Goal: Communication & Community: Answer question/provide support

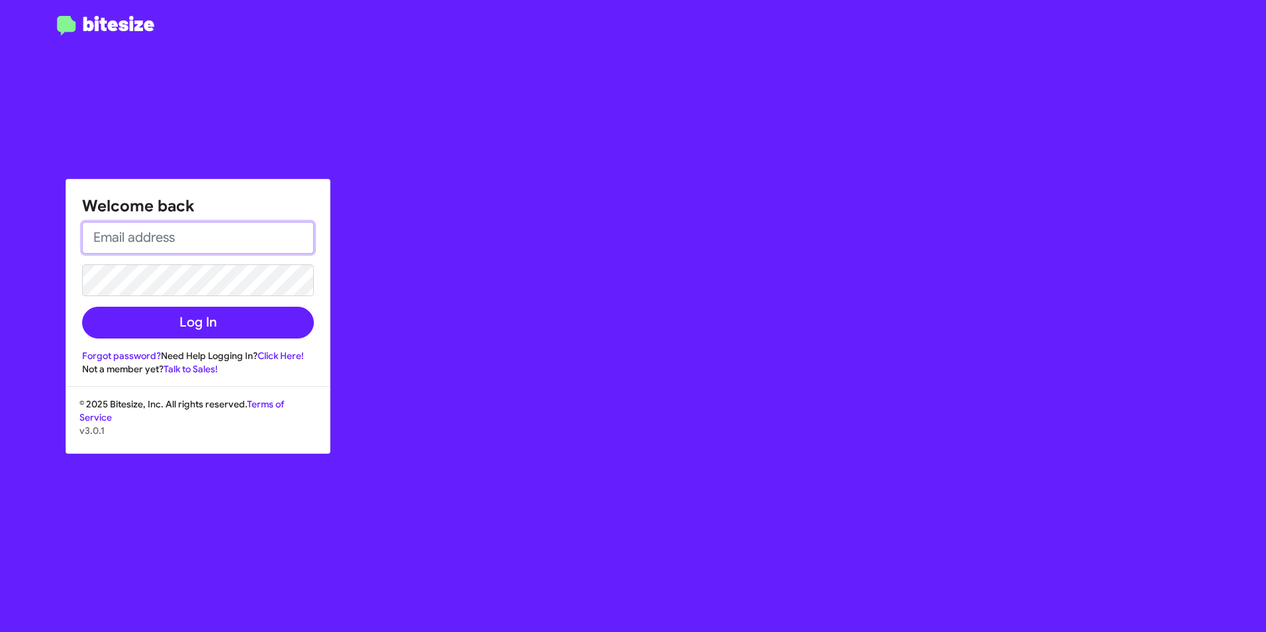
click at [240, 231] on input "email" at bounding box center [198, 238] width 232 height 32
type input "[PERSON_NAME][EMAIL_ADDRESS][PERSON_NAME][PERSON_NAME][DOMAIN_NAME]"
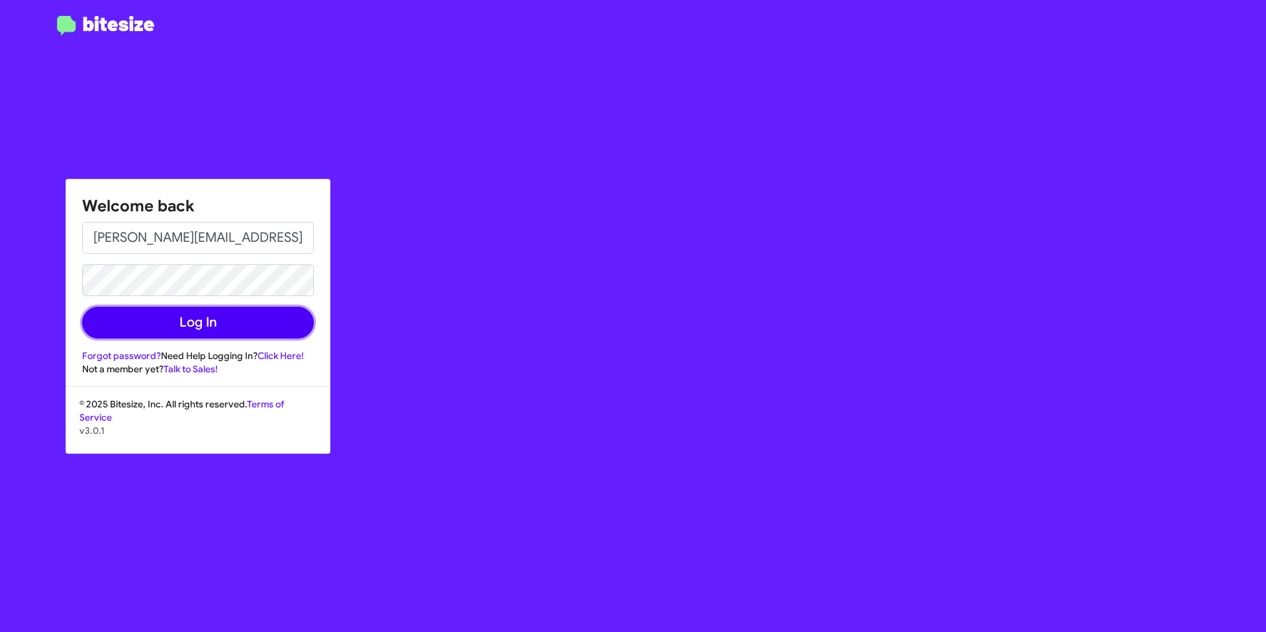
click at [221, 326] on button "Log In" at bounding box center [198, 323] width 232 height 32
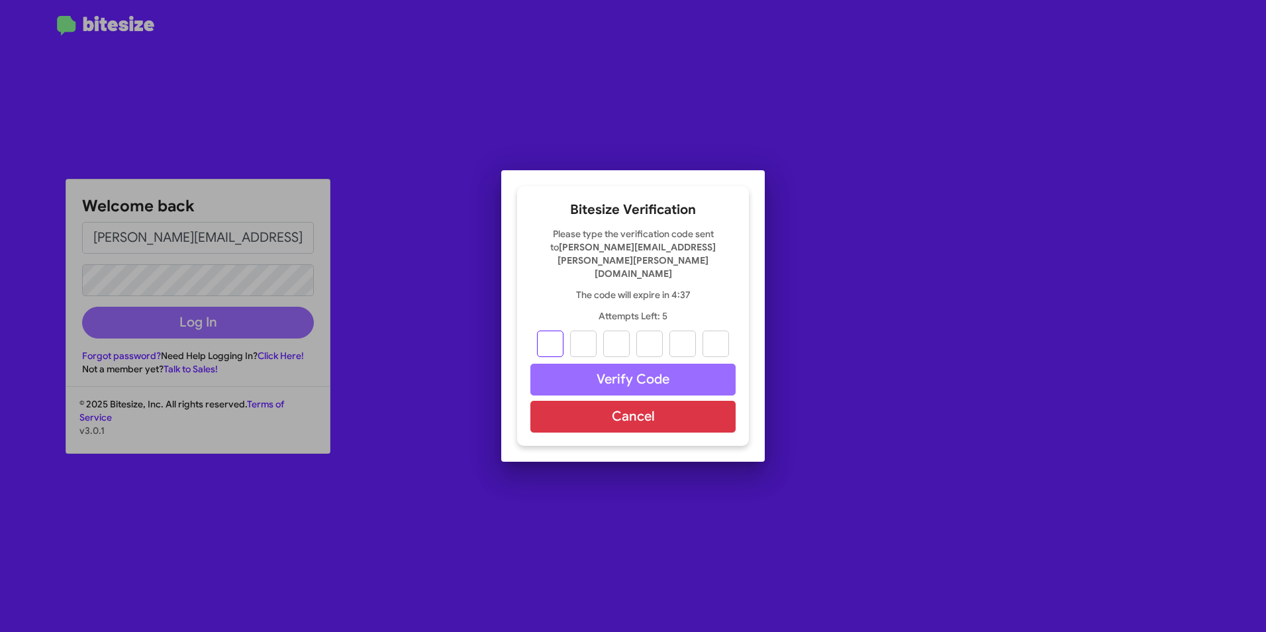
click at [557, 330] on input "text" at bounding box center [550, 343] width 26 height 26
type input "8"
type input "2"
type input "5"
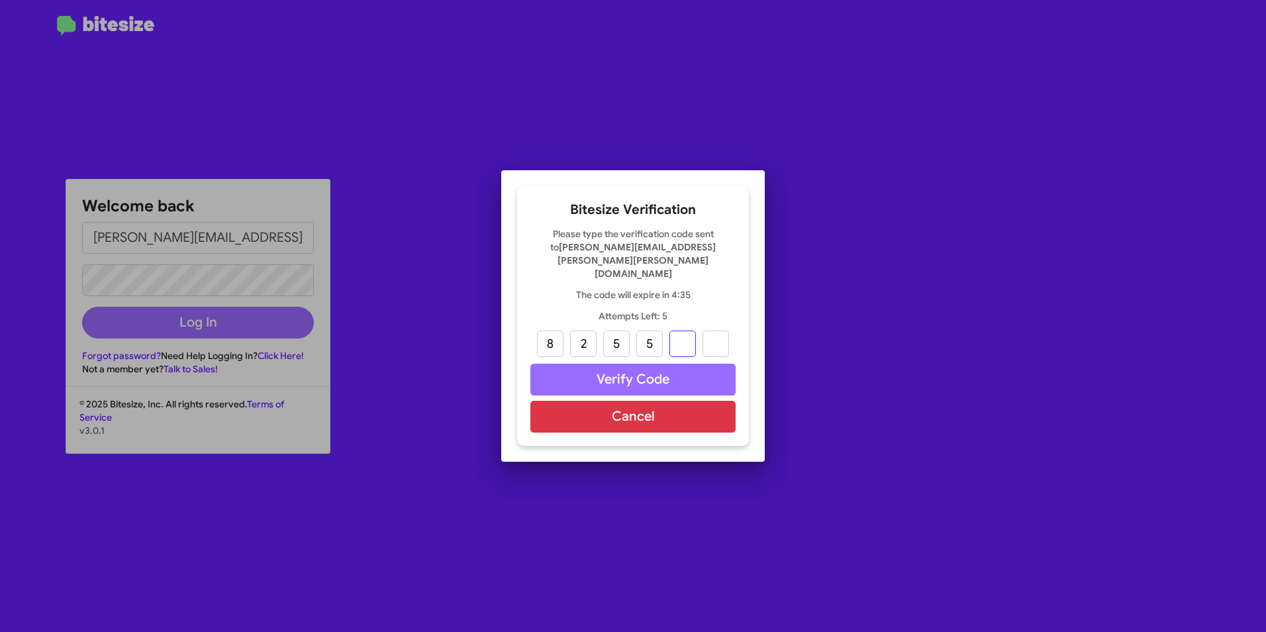
type input "9"
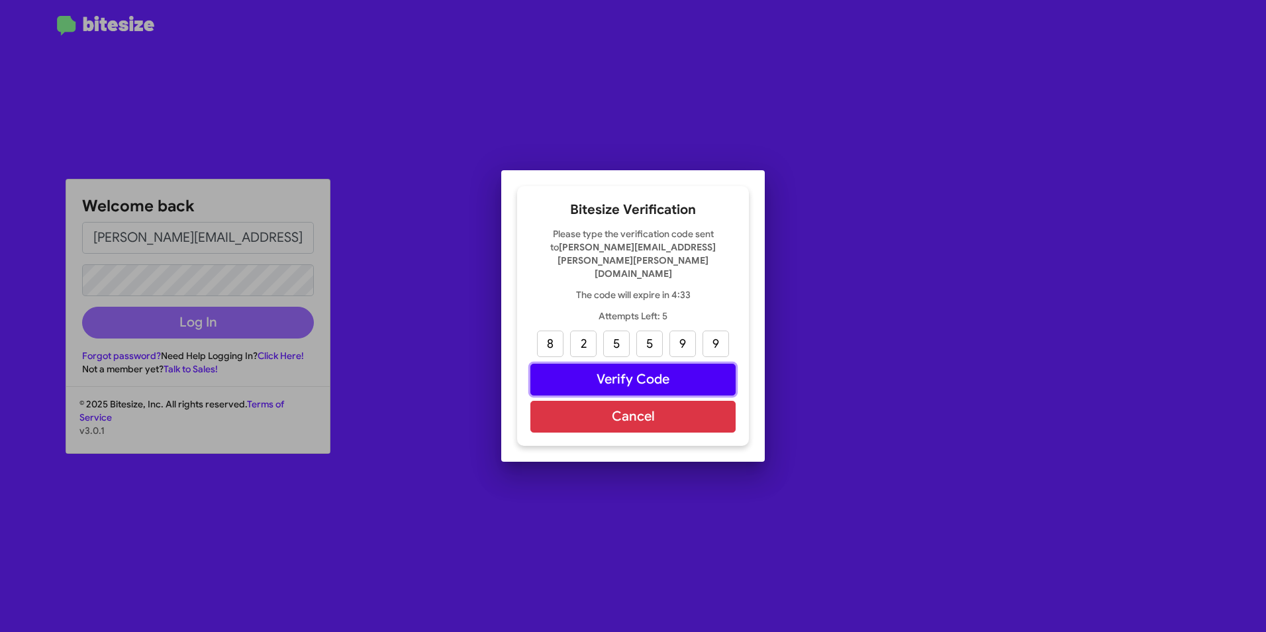
click at [678, 364] on button "Verify Code" at bounding box center [632, 380] width 205 height 32
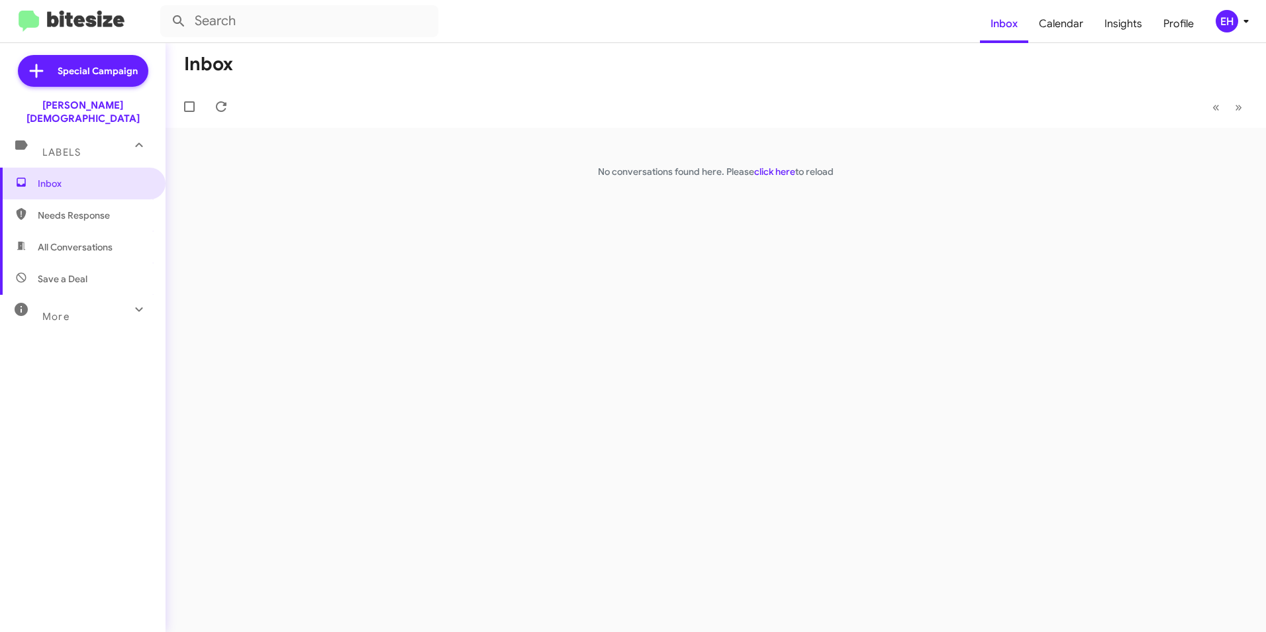
click at [91, 209] on span "Needs Response" at bounding box center [94, 215] width 113 height 13
type input "in:needs-response"
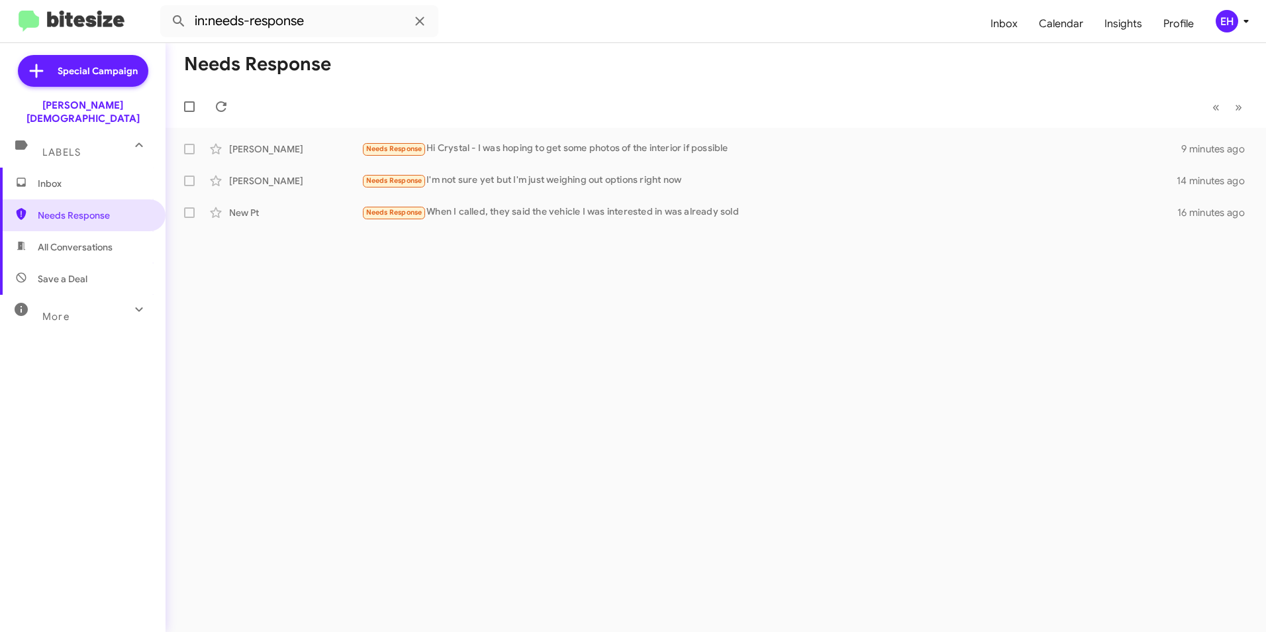
click at [62, 177] on span "Inbox" at bounding box center [94, 183] width 113 height 13
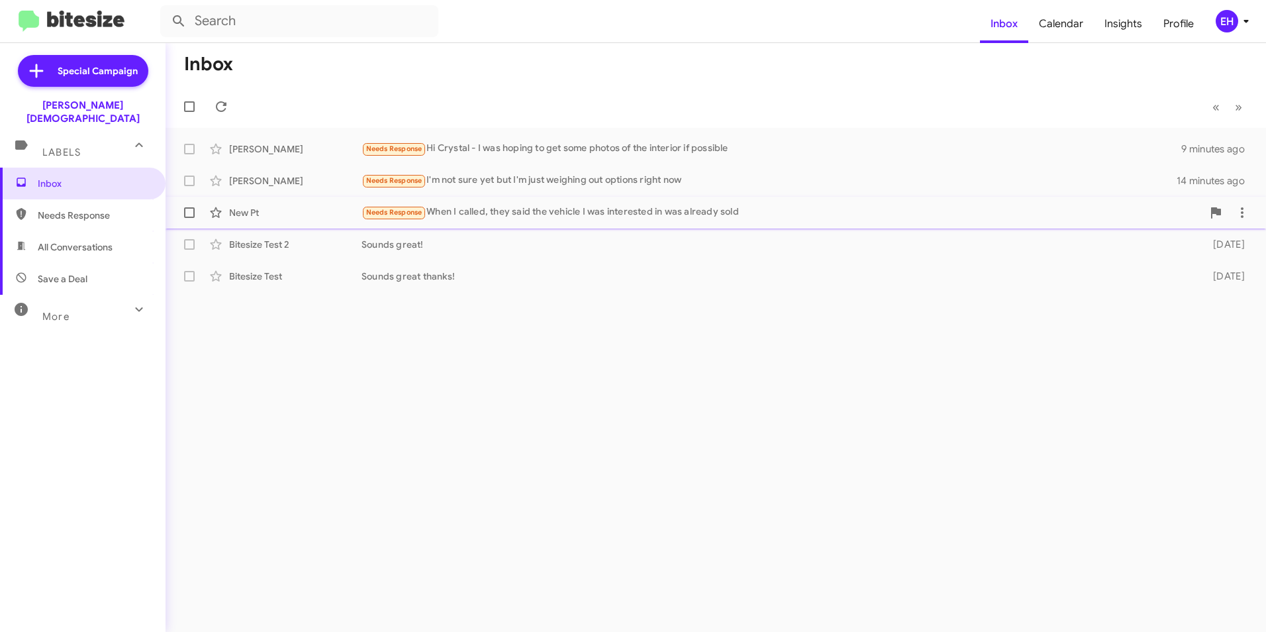
click at [504, 210] on div "Needs Response When I called, they said the vehicle I was interested in was alr…" at bounding box center [782, 212] width 841 height 15
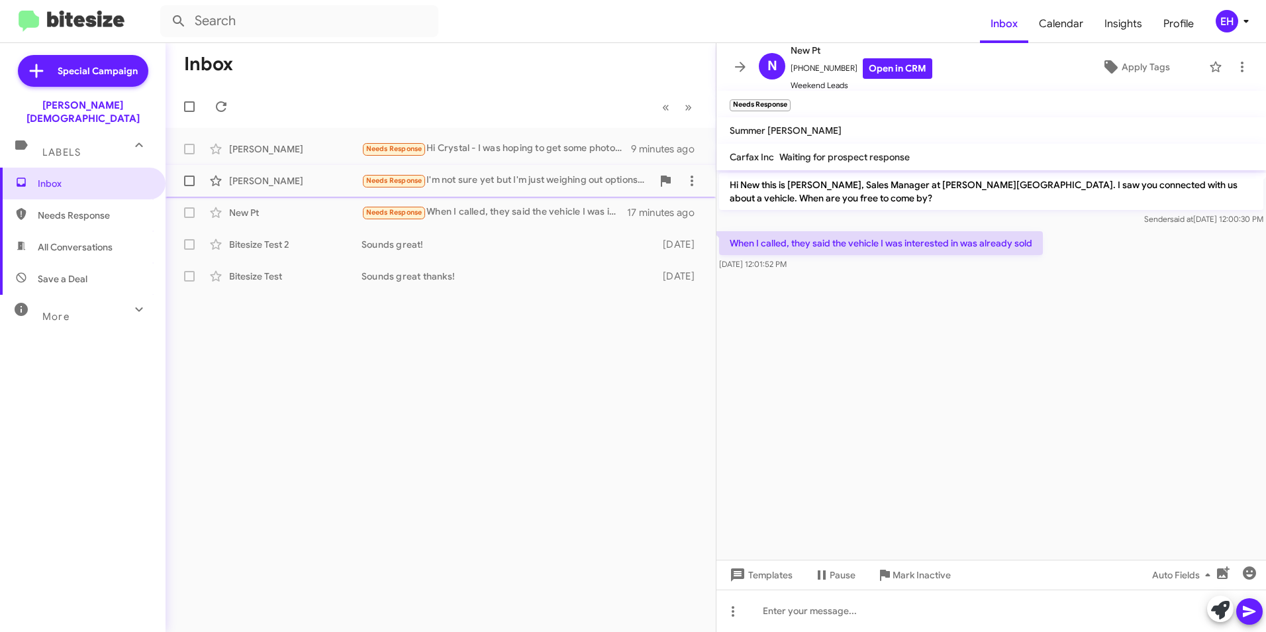
click at [535, 183] on div "Needs Response I'm not sure yet but I'm just weighing out options right now" at bounding box center [507, 180] width 291 height 15
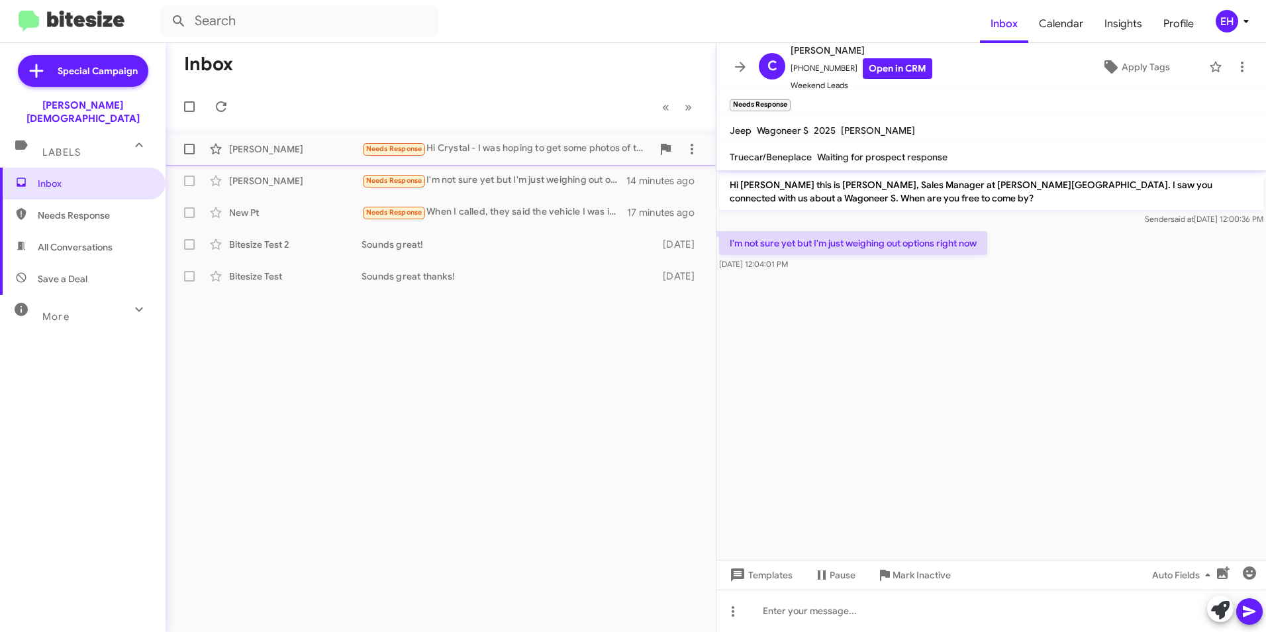
click at [491, 144] on div "Needs Response Hi [PERSON_NAME] - I was hoping to get some photos of the interi…" at bounding box center [507, 148] width 291 height 15
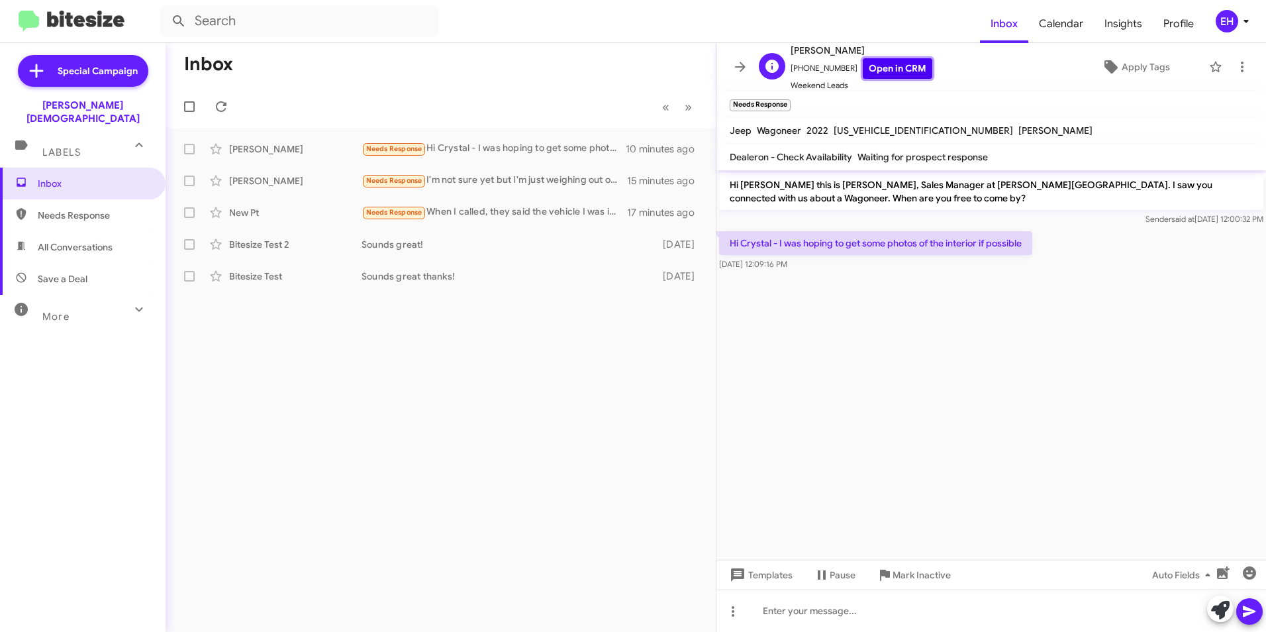
click at [881, 68] on link "Open in CRM" at bounding box center [898, 68] width 70 height 21
click at [351, 80] on mat-toolbar-row "Inbox" at bounding box center [441, 64] width 550 height 42
click at [814, 619] on div at bounding box center [992, 610] width 550 height 42
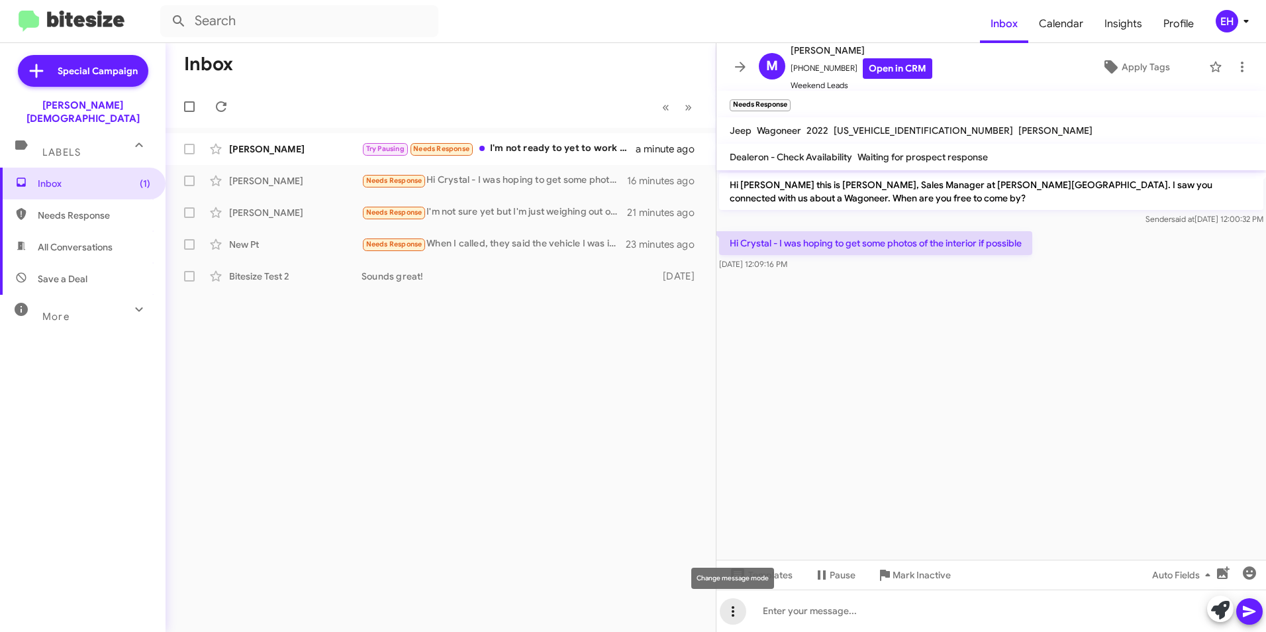
click at [734, 610] on icon at bounding box center [733, 611] width 16 height 16
click at [762, 576] on button "note" at bounding box center [761, 577] width 82 height 32
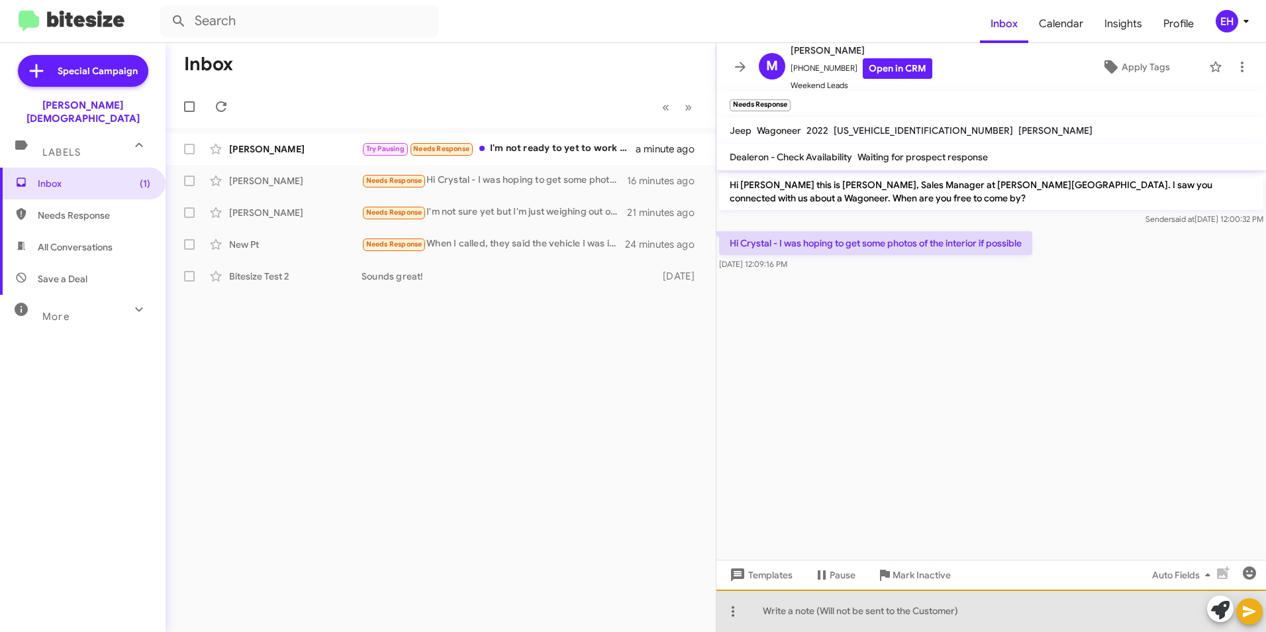
click at [809, 617] on div at bounding box center [992, 610] width 550 height 42
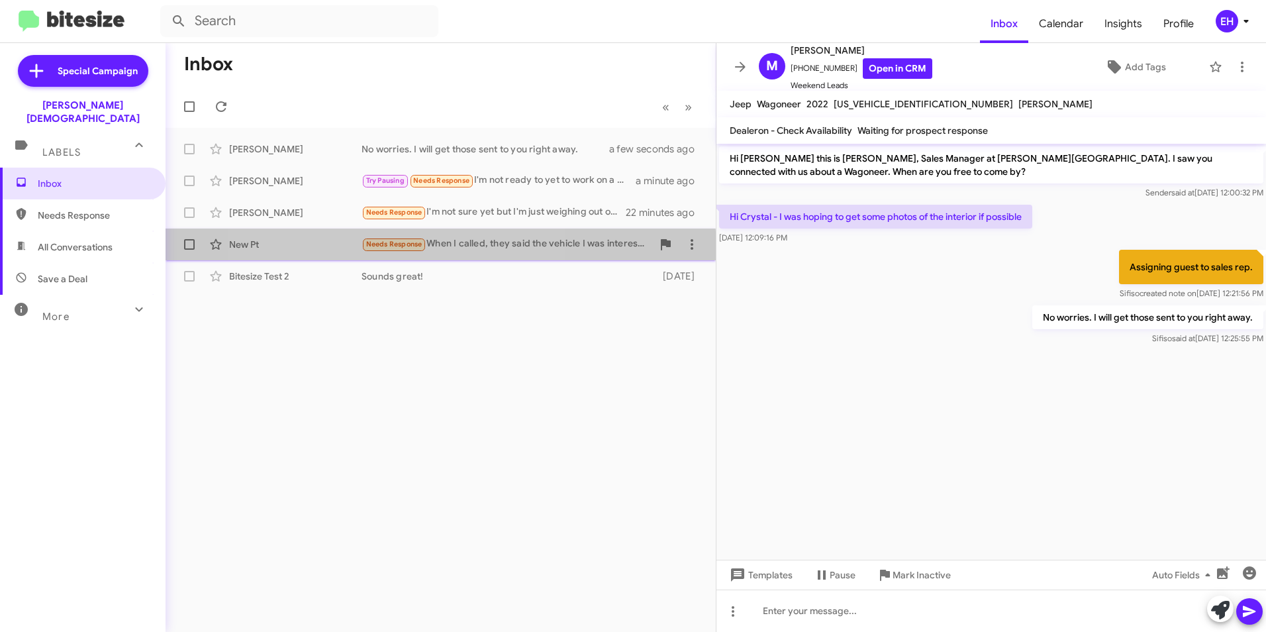
click at [388, 251] on span "Needs Response" at bounding box center [394, 243] width 65 height 15
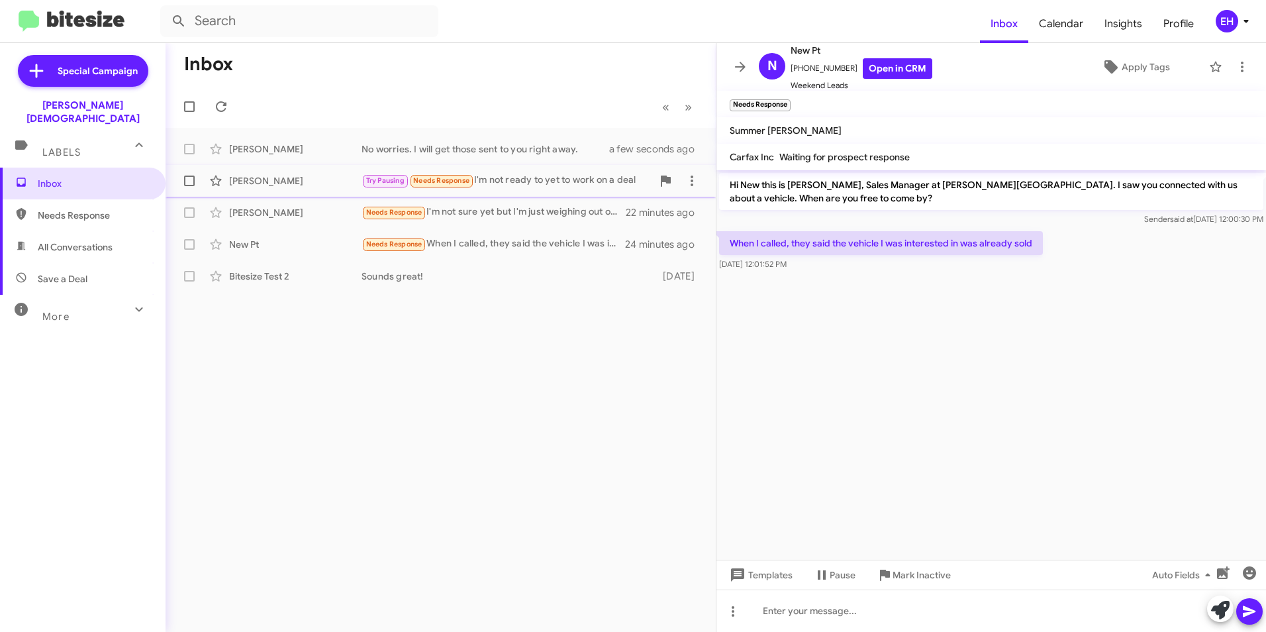
click at [431, 175] on small "Needs Response" at bounding box center [442, 181] width 62 height 13
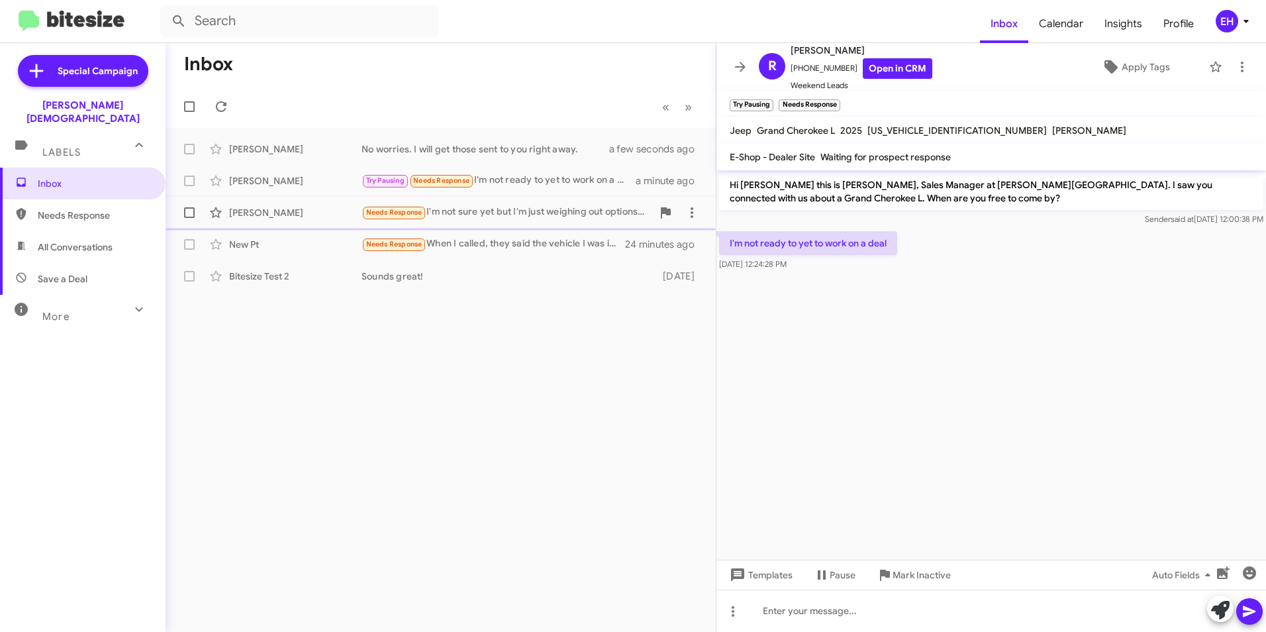
click at [390, 213] on span "Needs Response" at bounding box center [394, 212] width 56 height 9
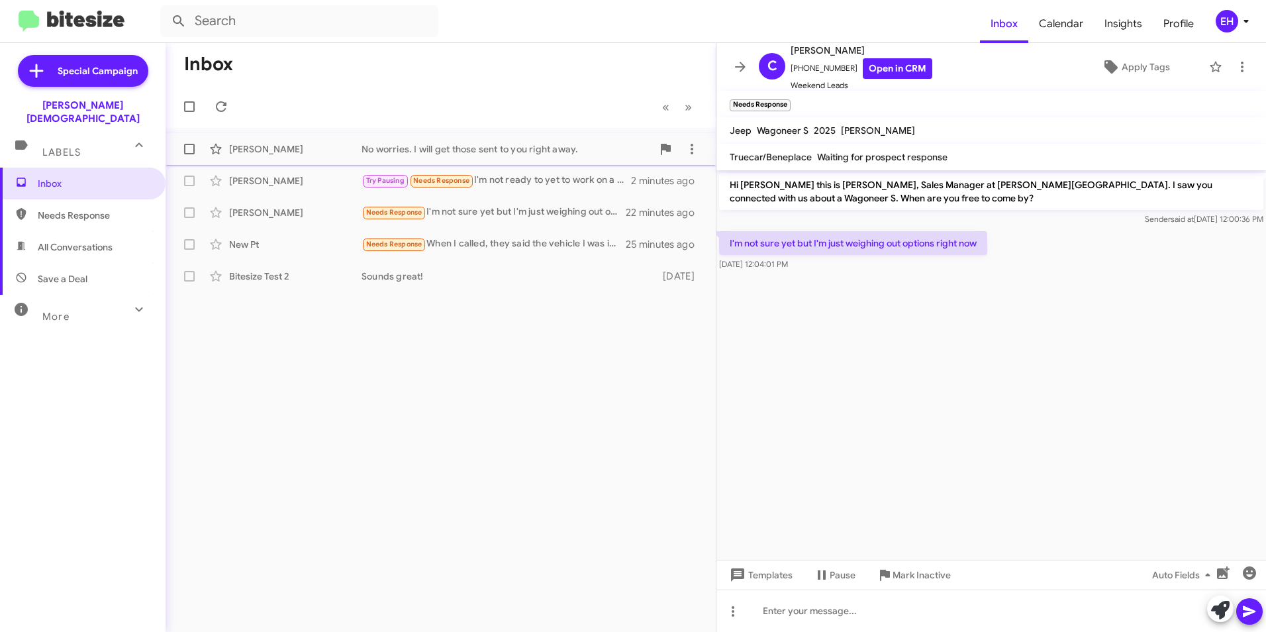
click at [429, 144] on div "No worries. I will get those sent to you right away." at bounding box center [507, 148] width 291 height 13
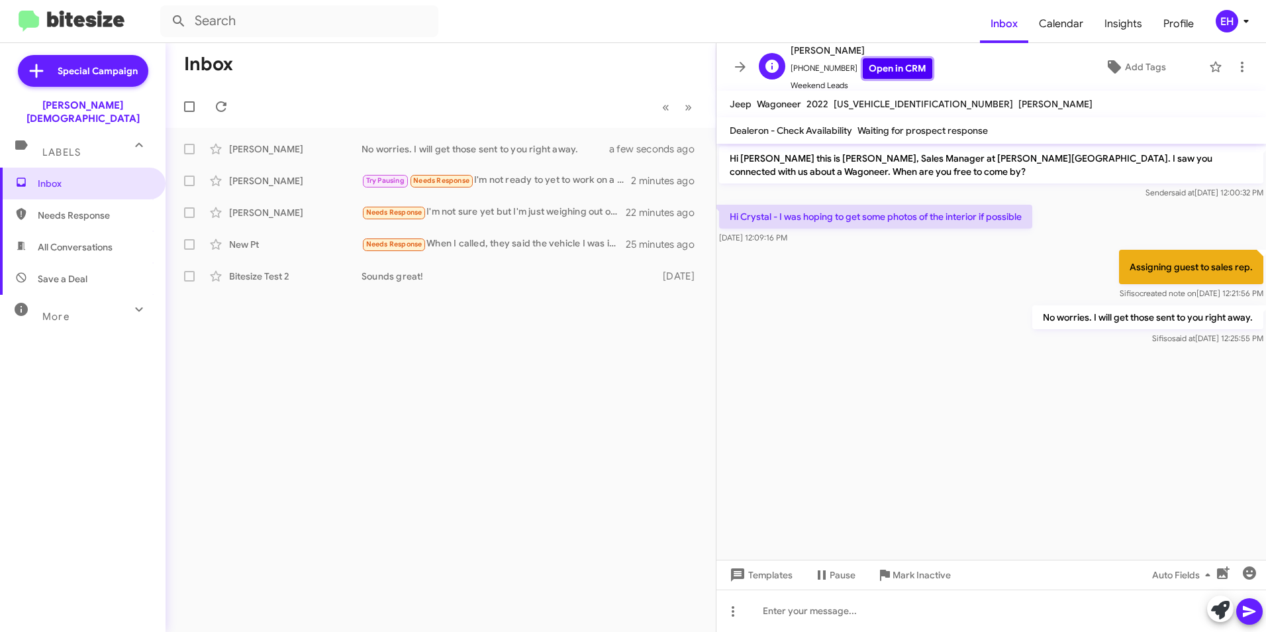
click at [906, 70] on link "Open in CRM" at bounding box center [898, 68] width 70 height 21
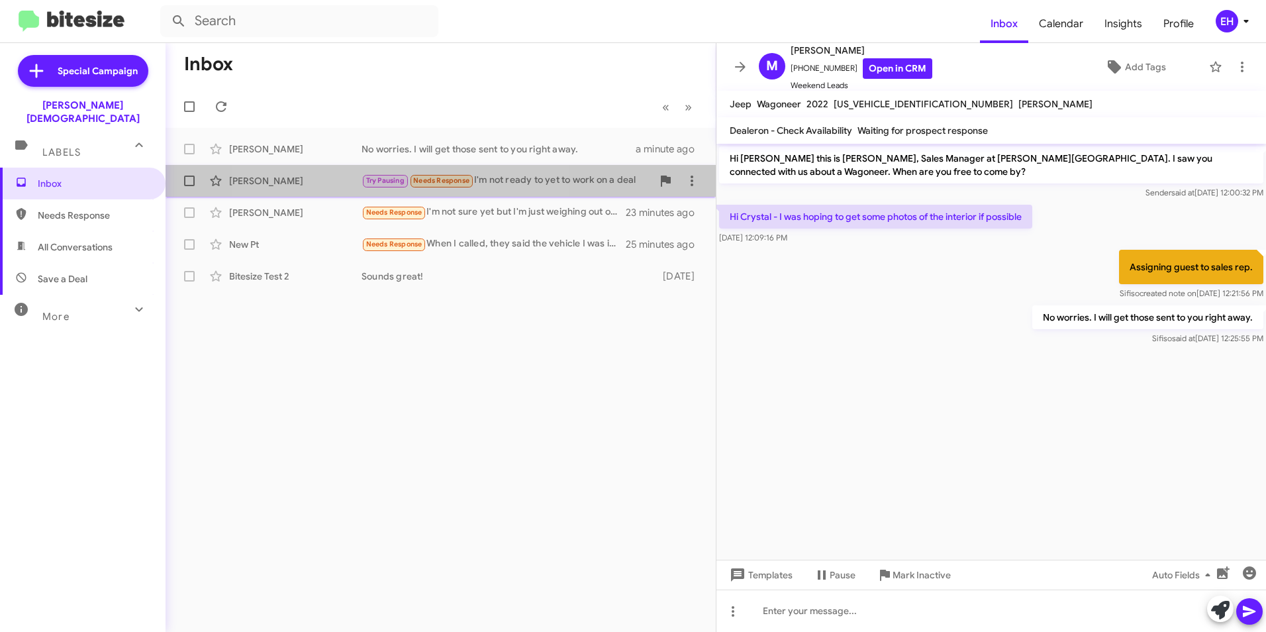
click at [390, 181] on span "Try Pausing" at bounding box center [385, 180] width 38 height 9
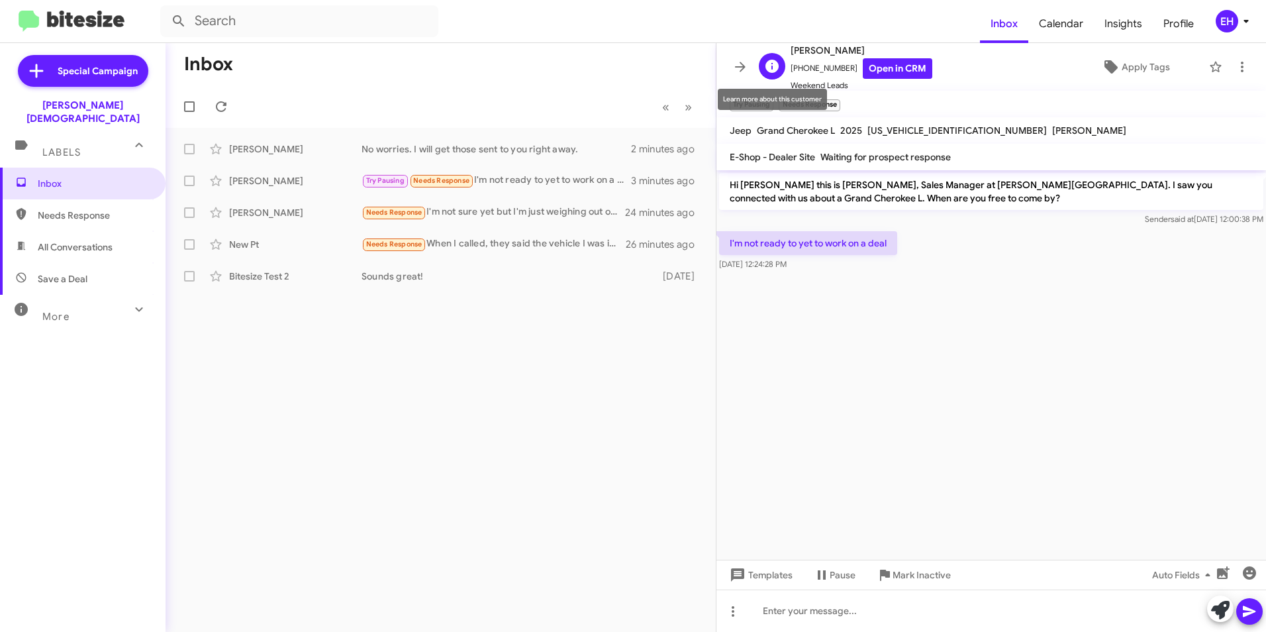
click at [778, 68] on icon at bounding box center [772, 66] width 13 height 13
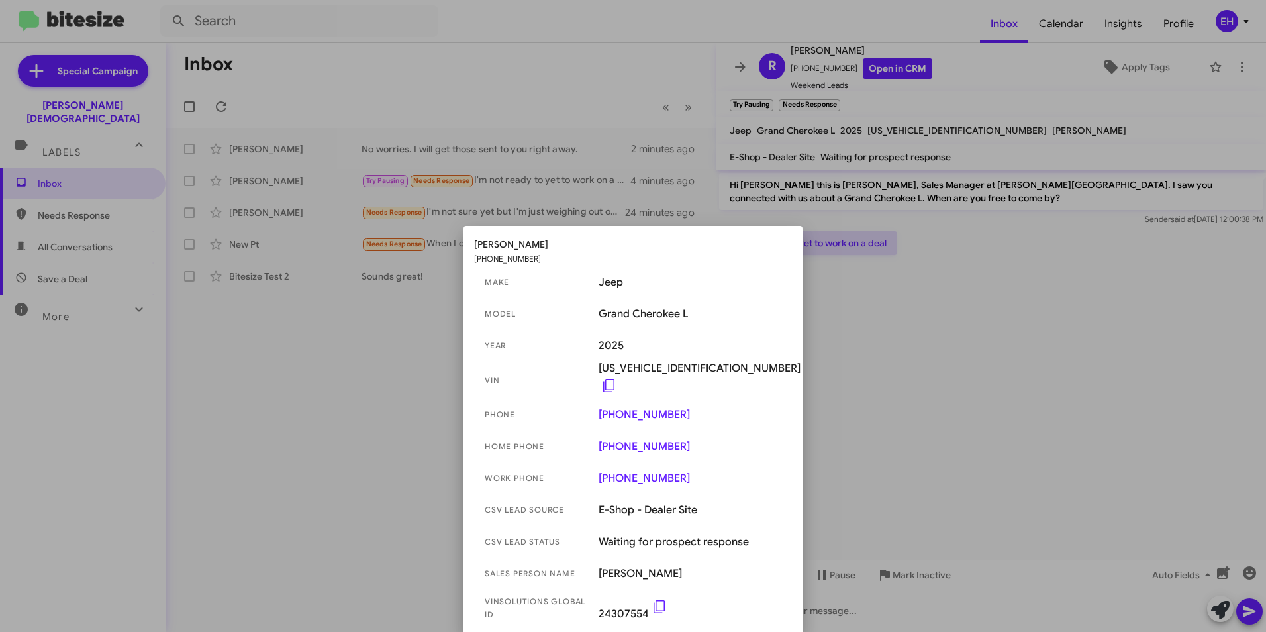
click at [988, 257] on div at bounding box center [633, 316] width 1266 height 632
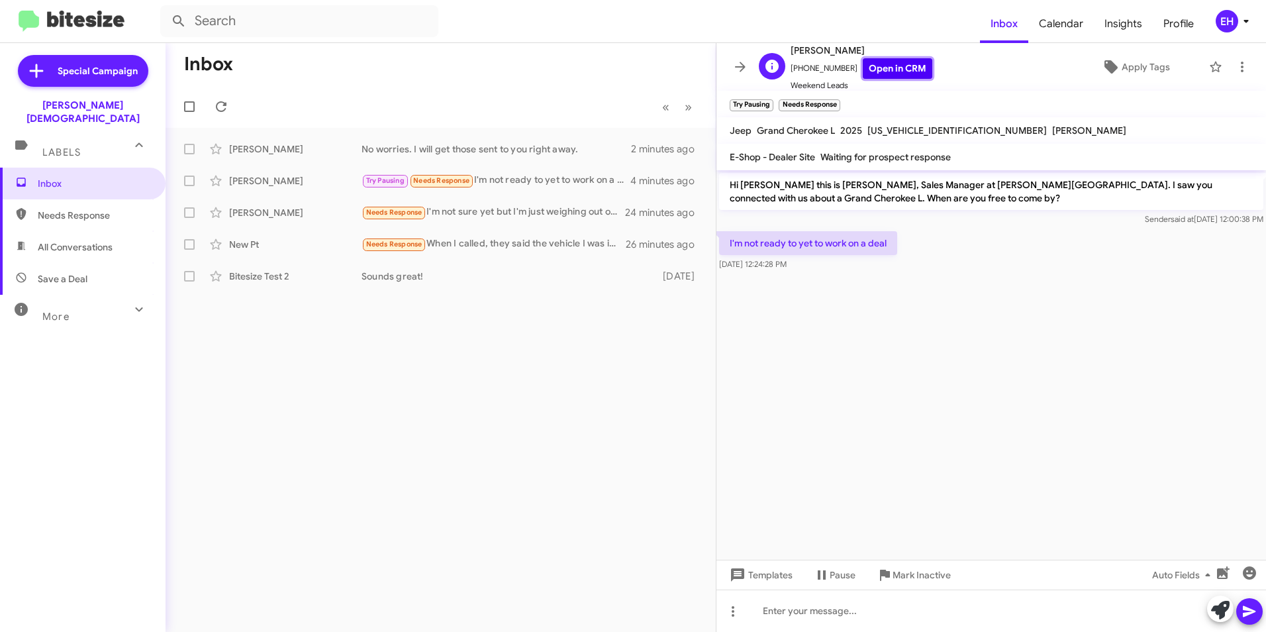
click at [881, 68] on link "Open in CRM" at bounding box center [898, 68] width 70 height 21
click at [444, 213] on div "Needs Response I'm not sure yet but I'm just weighing out options right now" at bounding box center [507, 212] width 291 height 15
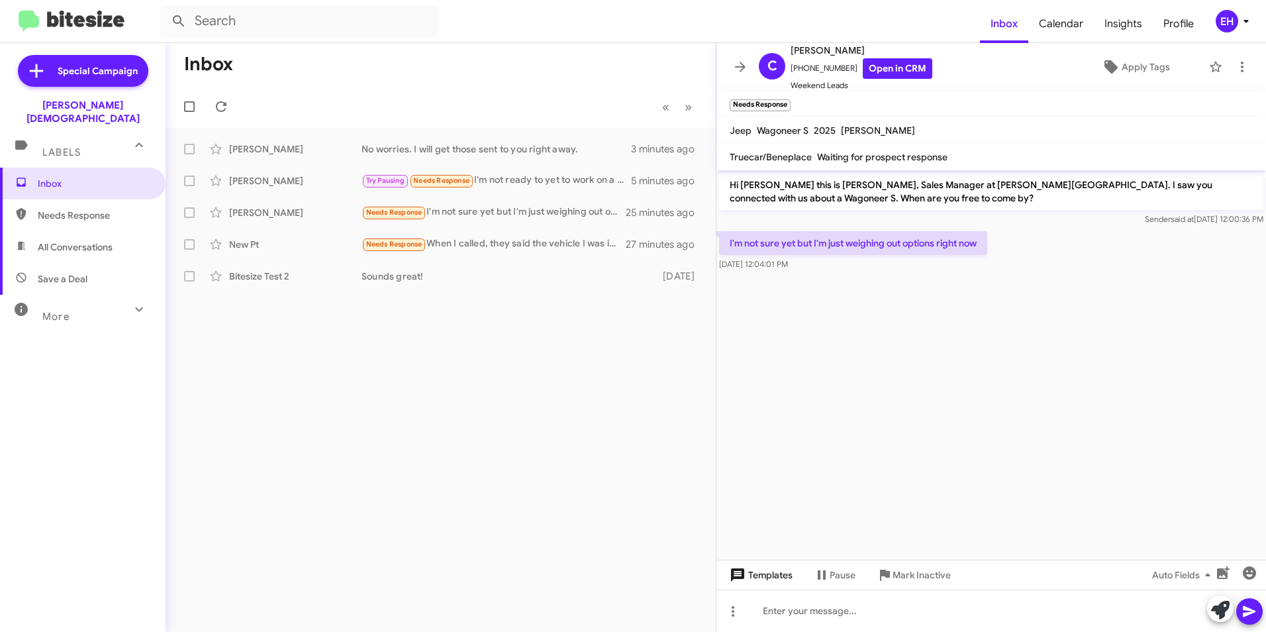
click at [770, 571] on span "Templates" at bounding box center [760, 575] width 66 height 24
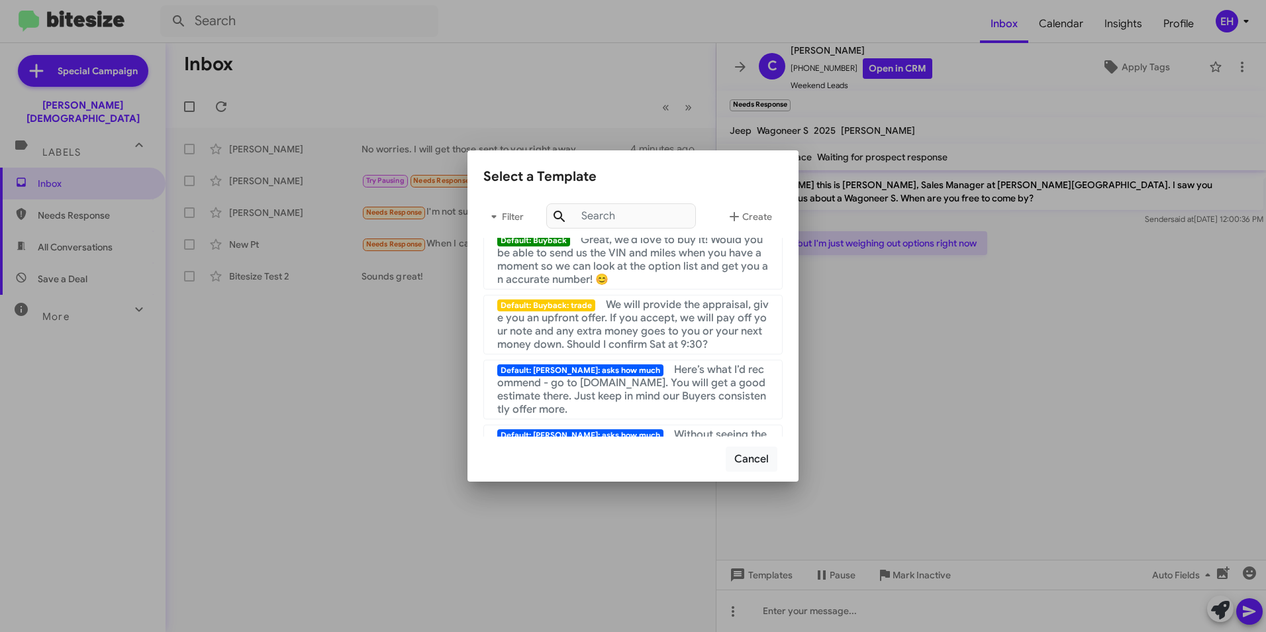
scroll to position [530, 0]
